Goal: Information Seeking & Learning: Learn about a topic

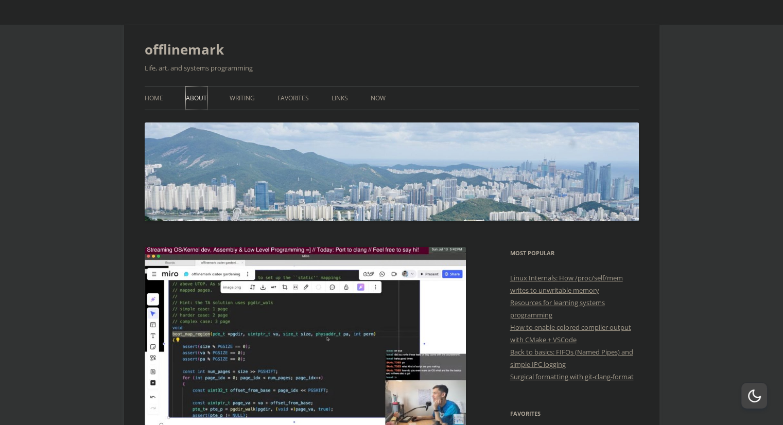
click at [201, 106] on link "About" at bounding box center [196, 98] width 21 height 23
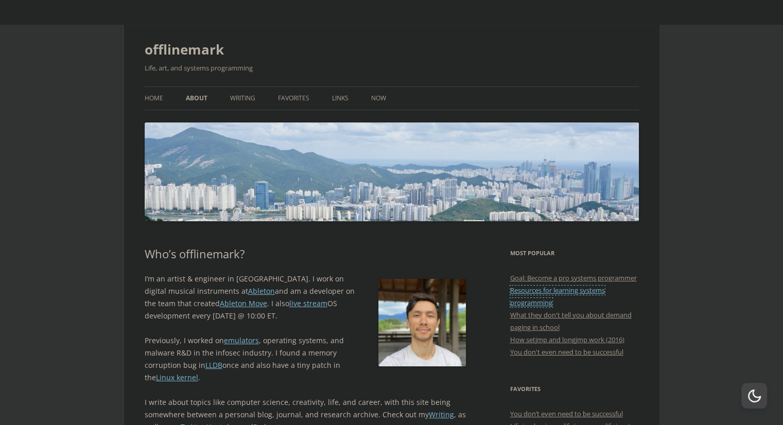
click at [575, 303] on link "Resources for learning systems programming" at bounding box center [557, 297] width 95 height 22
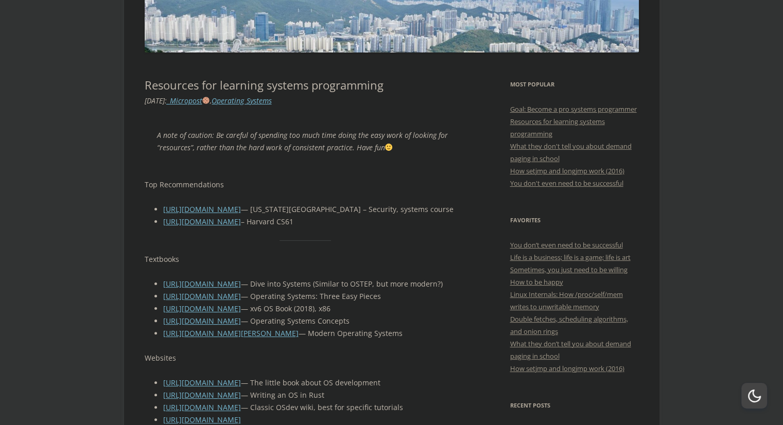
scroll to position [167, 0]
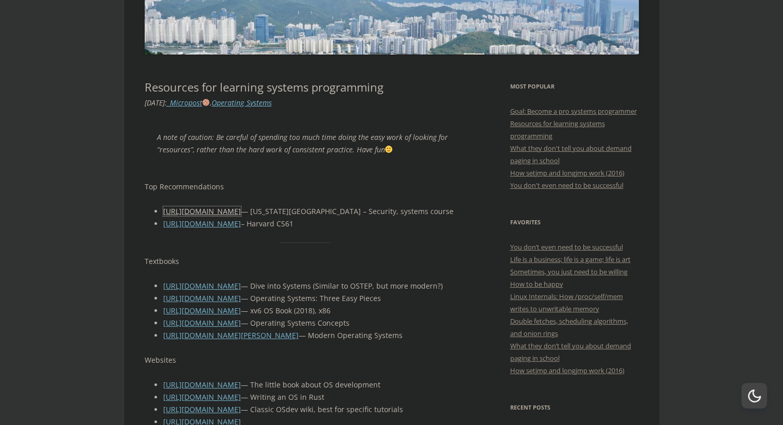
click at [200, 215] on link "[URL][DOMAIN_NAME]" at bounding box center [202, 212] width 78 height 10
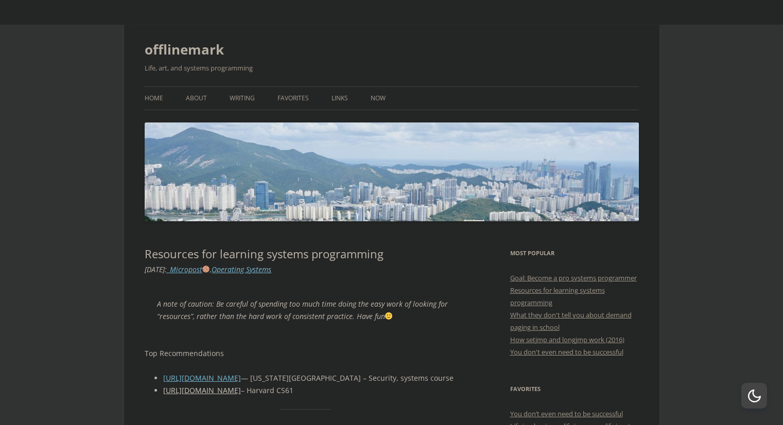
scroll to position [167, 0]
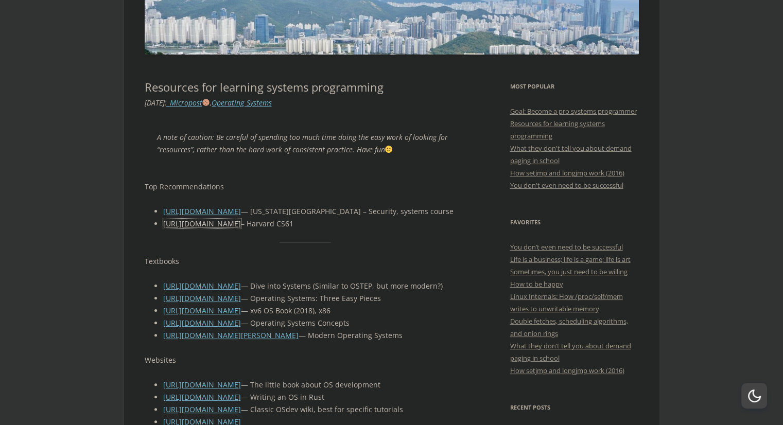
click at [239, 227] on link "[URL][DOMAIN_NAME]" at bounding box center [202, 224] width 78 height 10
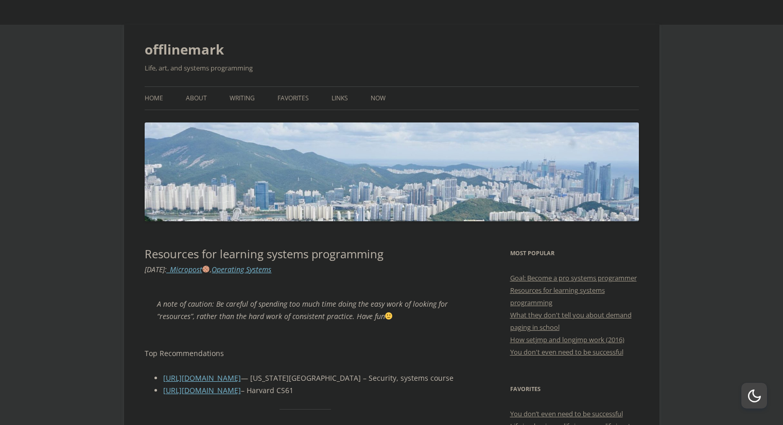
scroll to position [167, 0]
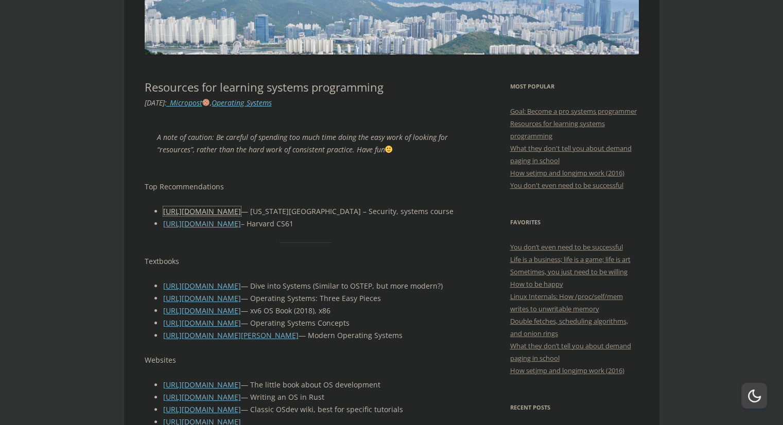
click at [206, 213] on link "[URL][DOMAIN_NAME]" at bounding box center [202, 212] width 78 height 10
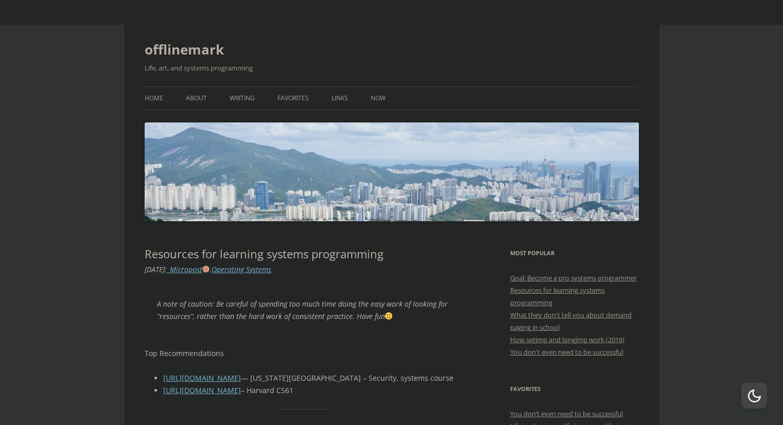
scroll to position [167, 0]
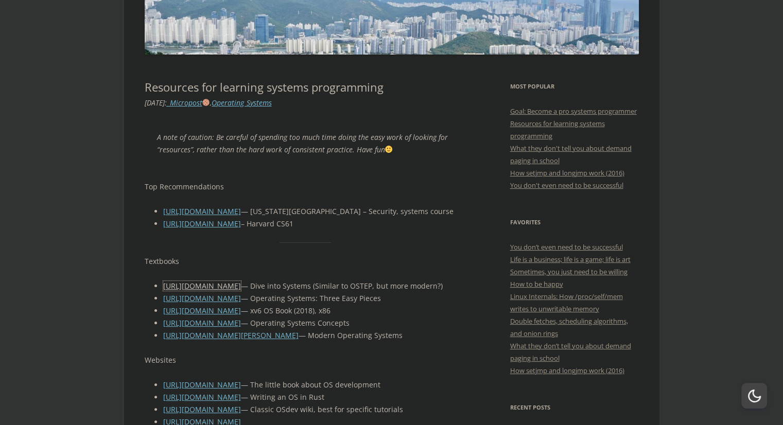
click at [192, 284] on link "[URL][DOMAIN_NAME]" at bounding box center [202, 286] width 78 height 10
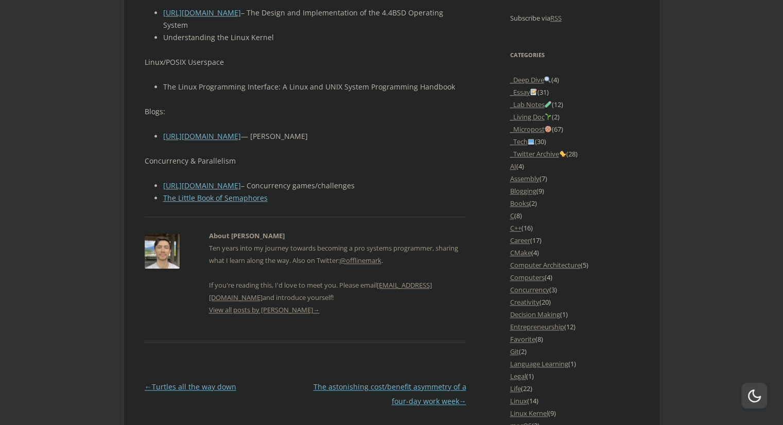
scroll to position [859, 0]
click at [518, 236] on li "C++ (16)" at bounding box center [574, 230] width 129 height 12
click at [516, 234] on link "C++" at bounding box center [515, 229] width 11 height 9
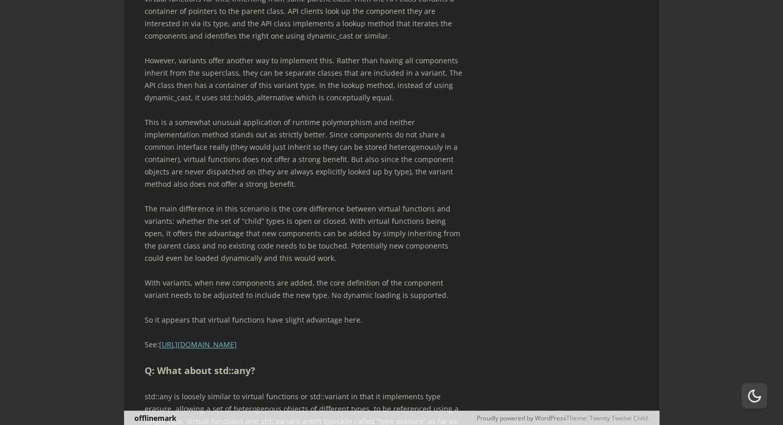
scroll to position [4292, 0]
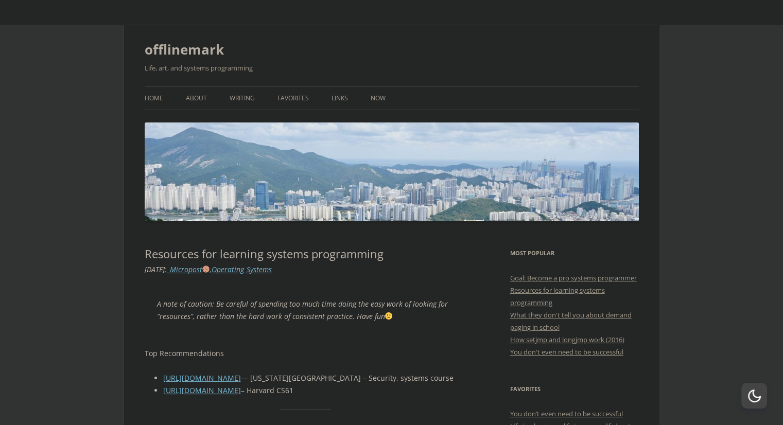
scroll to position [82, 0]
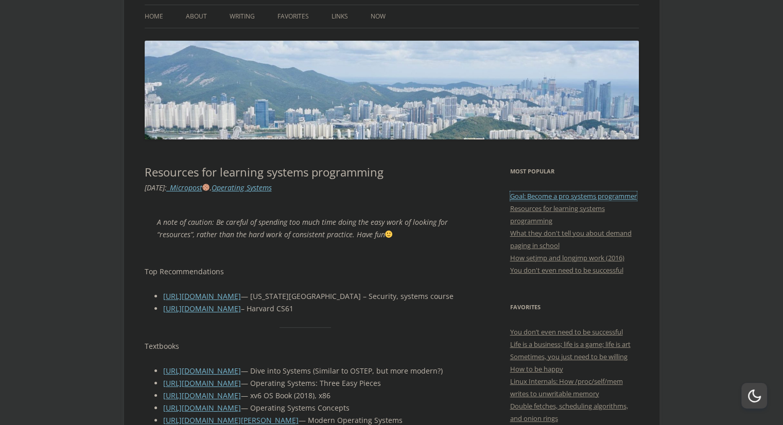
click at [519, 195] on link "Goal: Become a pro systems programmer" at bounding box center [573, 196] width 127 height 9
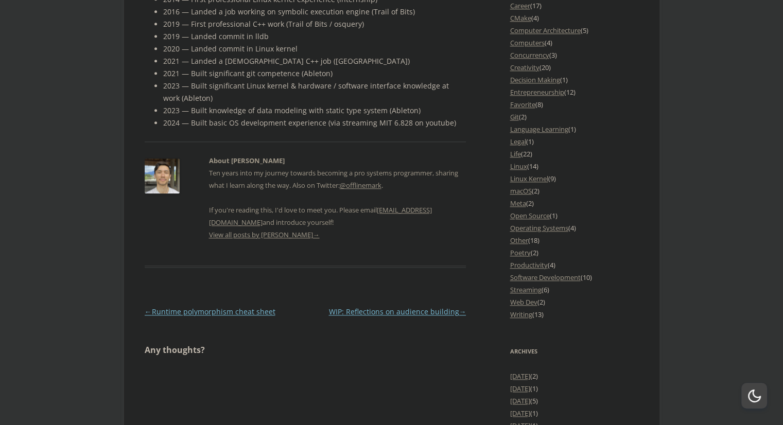
scroll to position [1095, 0]
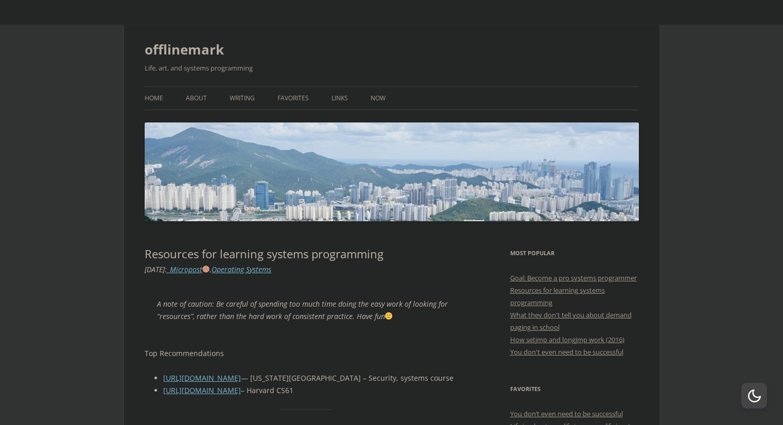
scroll to position [82, 0]
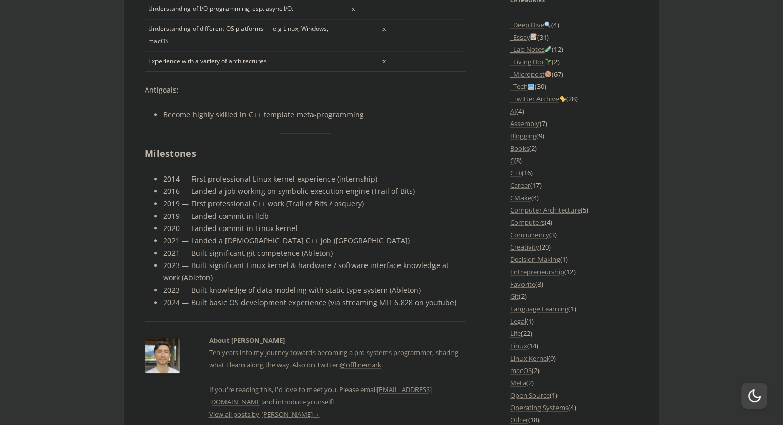
scroll to position [918, 0]
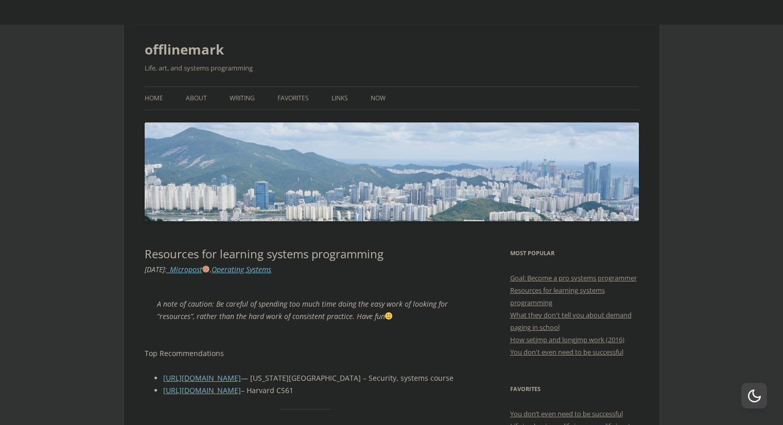
scroll to position [82, 0]
